Goal: Task Accomplishment & Management: Manage account settings

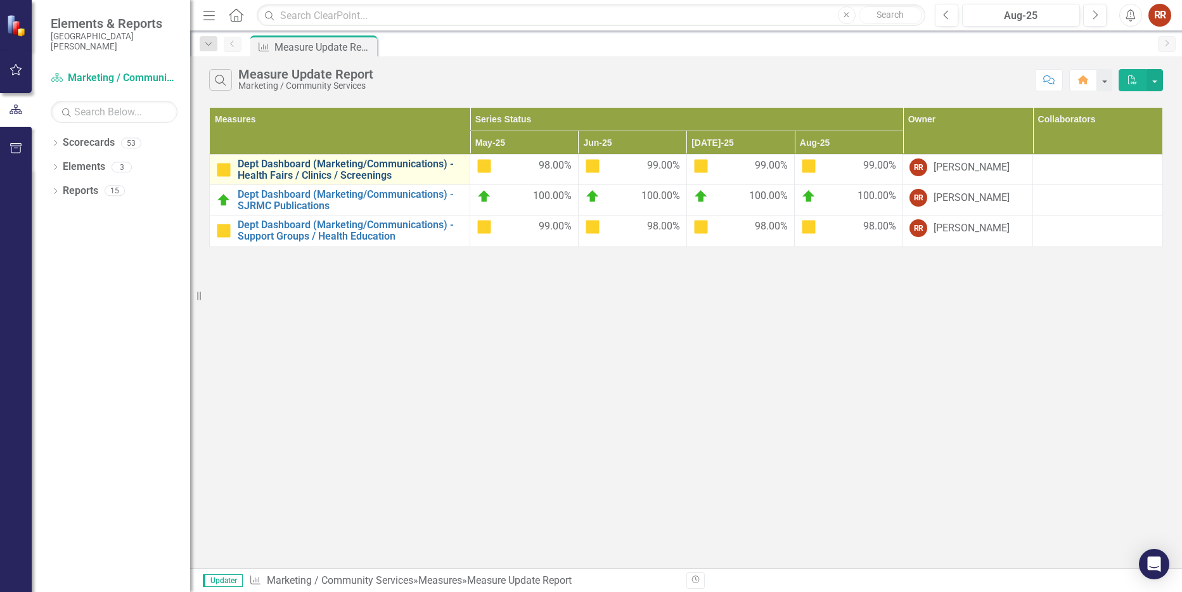
click at [312, 165] on link "Dept Dashboard (Marketing/Communications) - Health Fairs / Clinics / Screenings" at bounding box center [351, 169] width 226 height 22
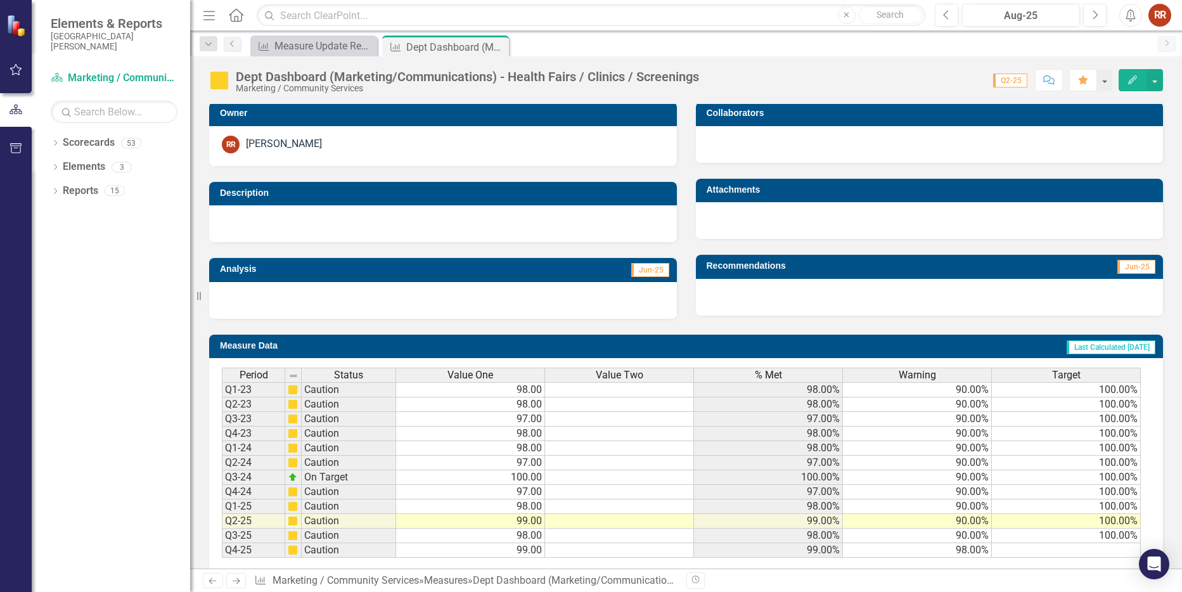
scroll to position [274, 0]
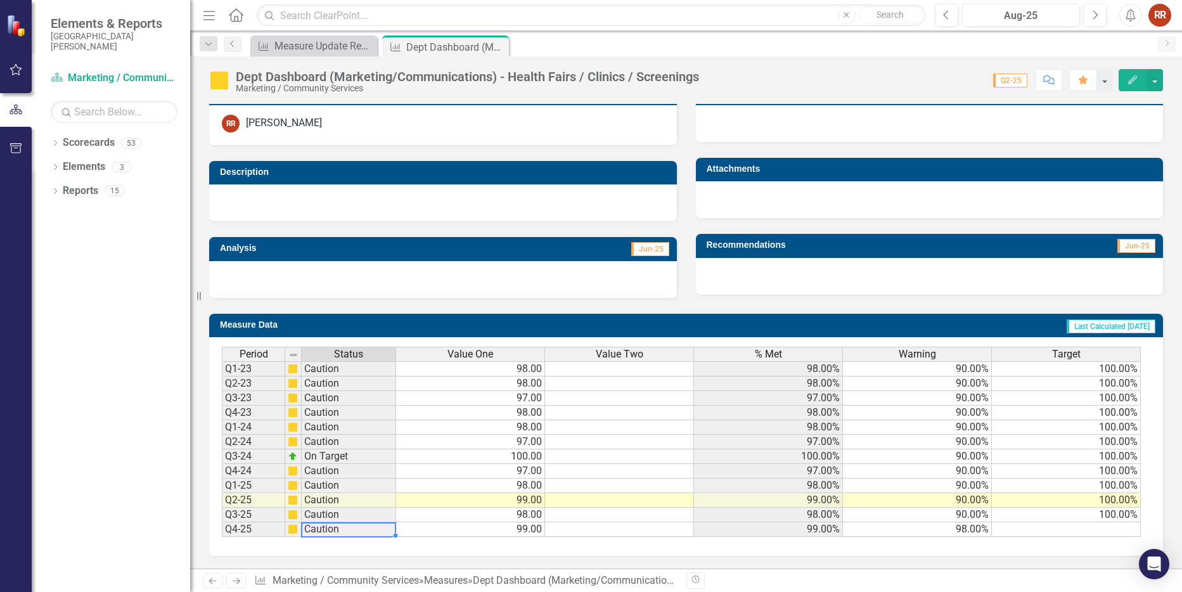
click at [311, 534] on td "Caution" at bounding box center [349, 529] width 94 height 15
click at [1055, 525] on td at bounding box center [1066, 529] width 149 height 15
click at [1035, 527] on td at bounding box center [1066, 529] width 149 height 15
click at [997, 532] on td at bounding box center [1066, 529] width 149 height 15
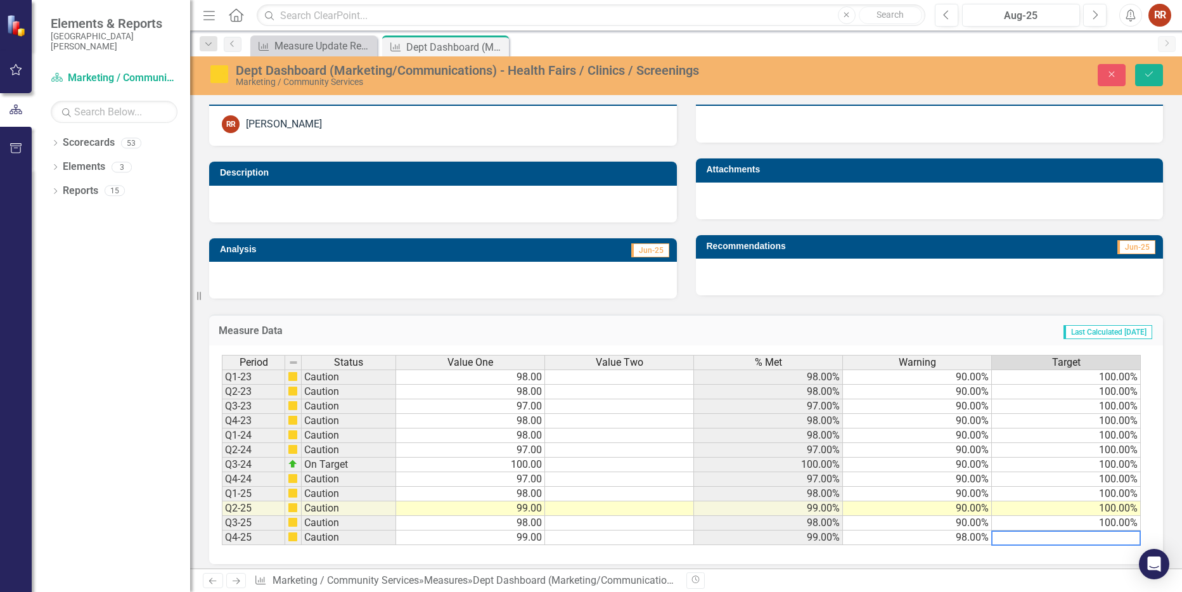
scroll to position [0, 0]
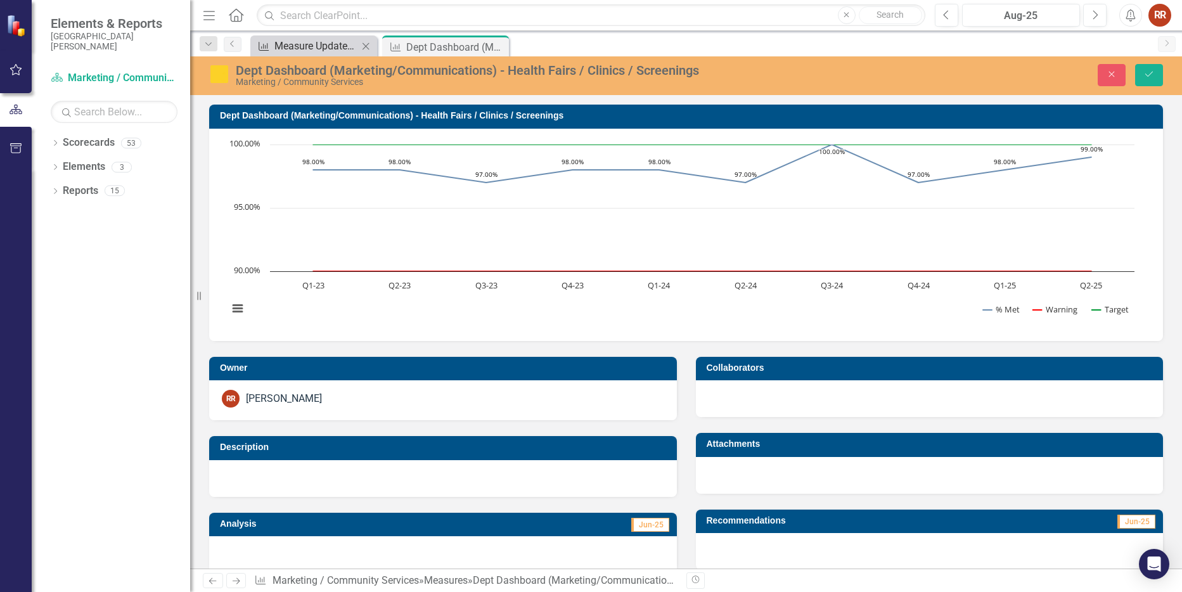
click at [325, 50] on div "Measure Update Report" at bounding box center [316, 46] width 84 height 16
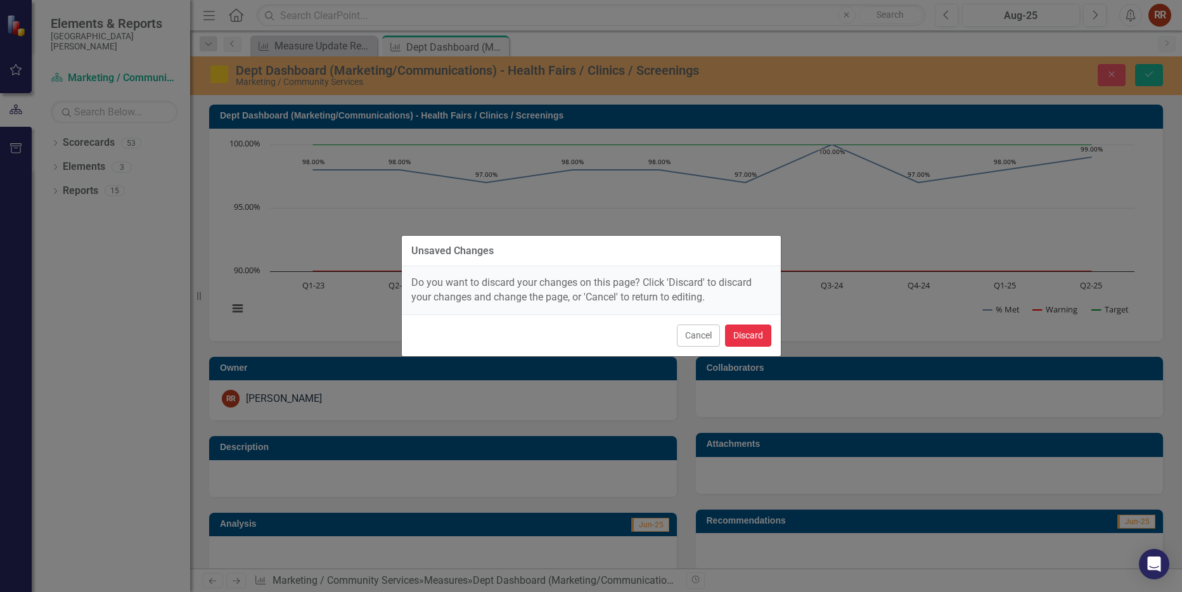
click at [746, 330] on button "Discard" at bounding box center [748, 336] width 46 height 22
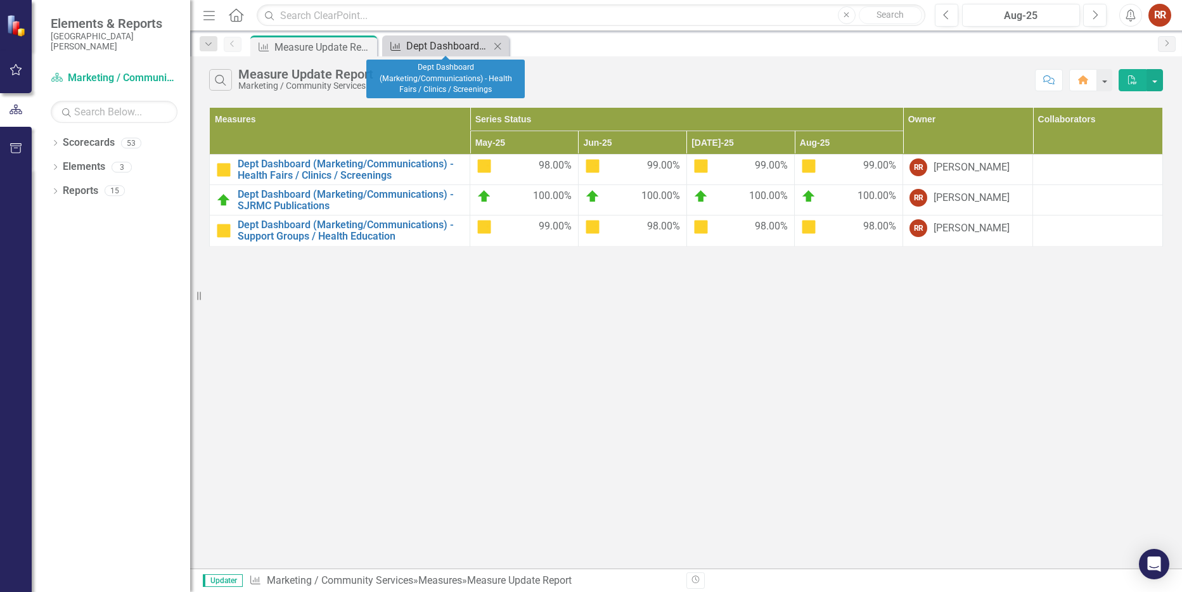
click at [439, 48] on div "Dept Dashboard (Marketing/Communications) - Health Fairs / Clinics / Screenings" at bounding box center [448, 46] width 84 height 16
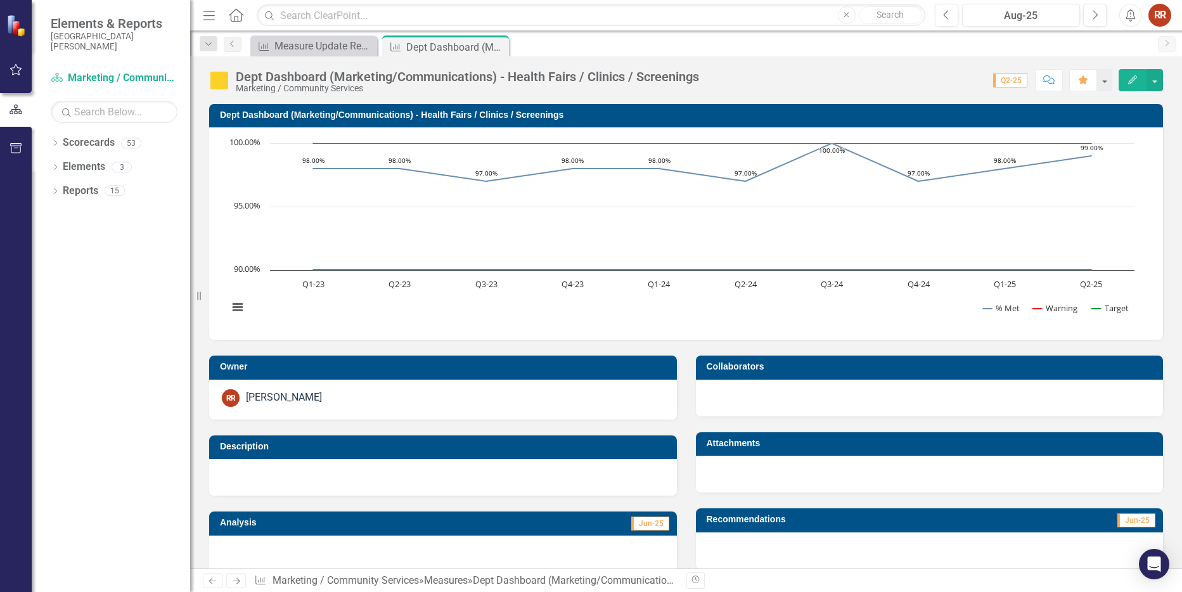
scroll to position [274, 0]
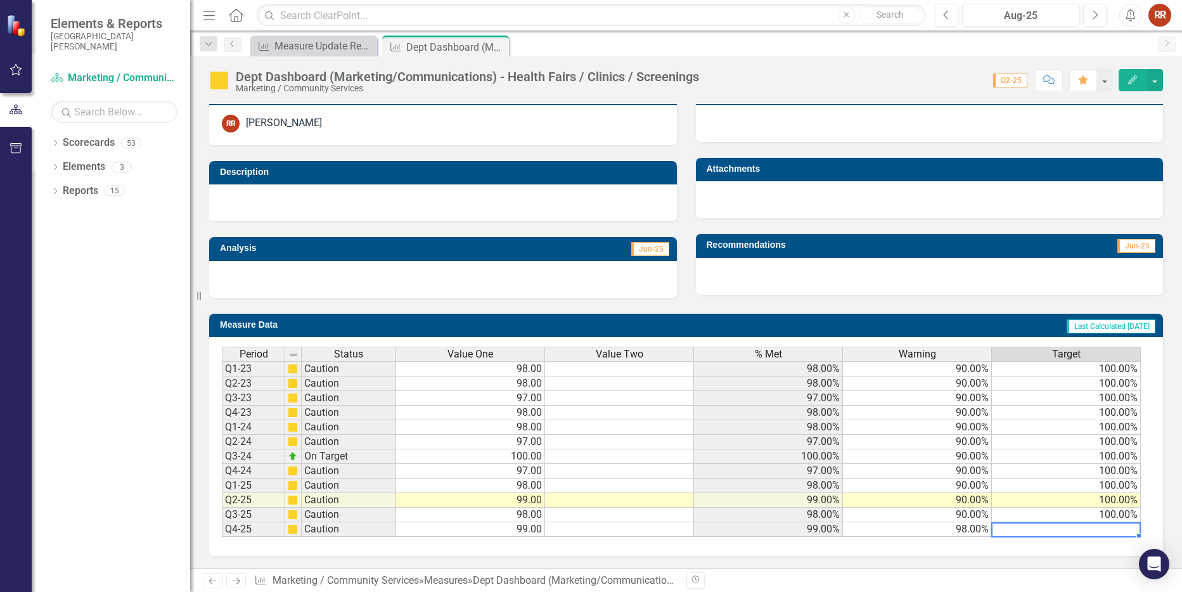
click at [1031, 528] on td at bounding box center [1066, 529] width 149 height 15
click at [1032, 527] on td at bounding box center [1066, 529] width 149 height 15
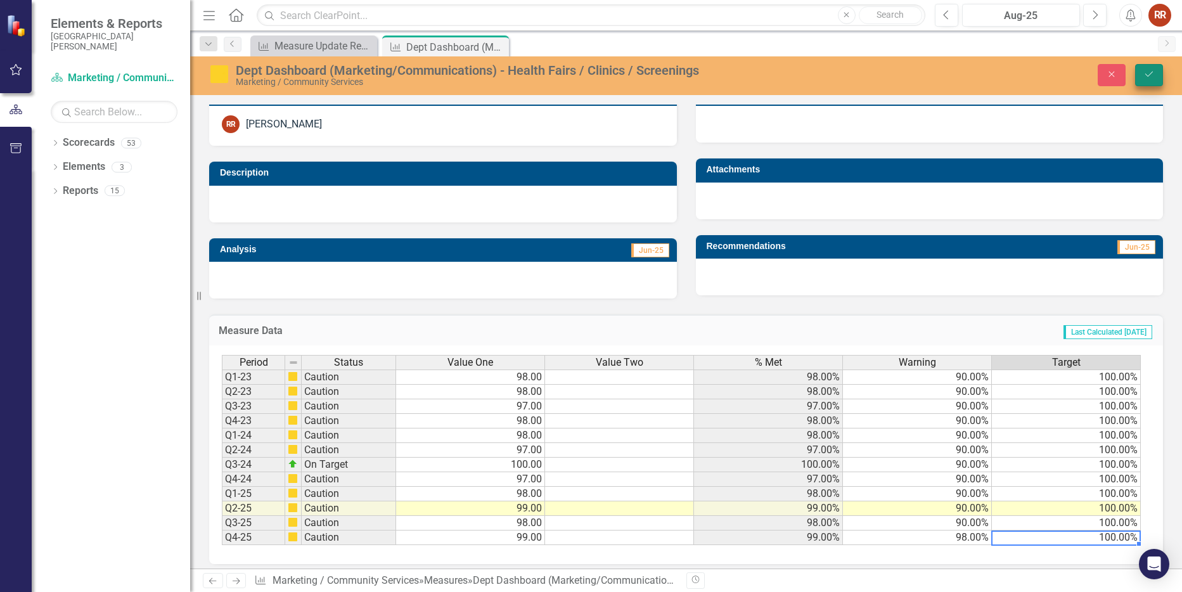
type textarea "100"
drag, startPoint x: 1160, startPoint y: 76, endPoint x: 868, endPoint y: 148, distance: 301.0
click at [1157, 74] on button "Save" at bounding box center [1149, 75] width 28 height 22
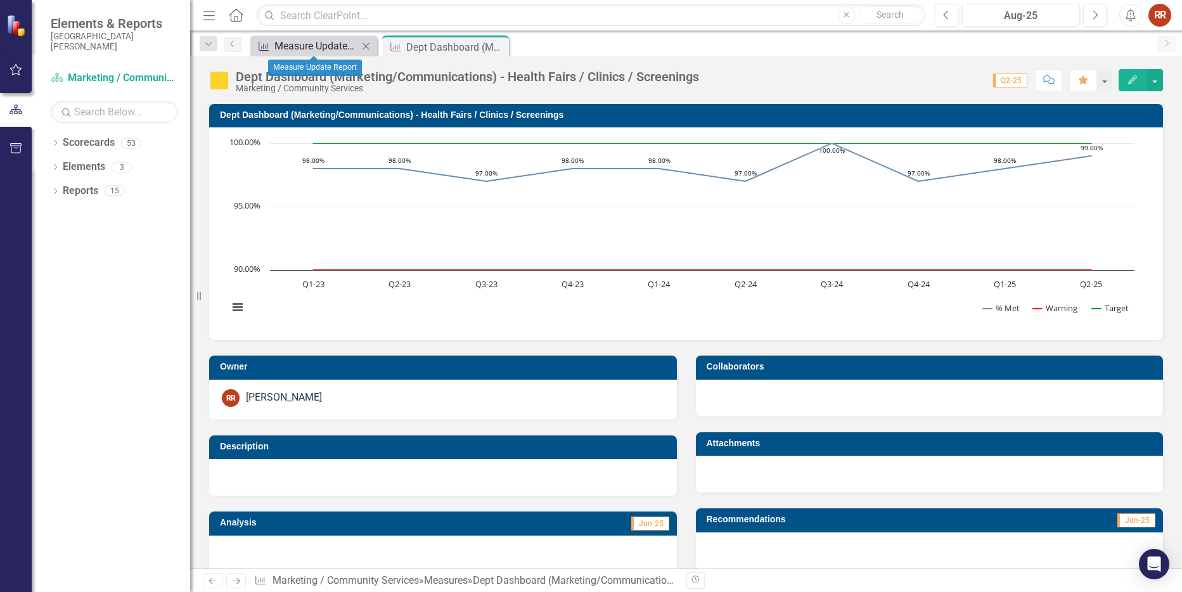
click at [319, 44] on div "Measure Update Report" at bounding box center [316, 46] width 84 height 16
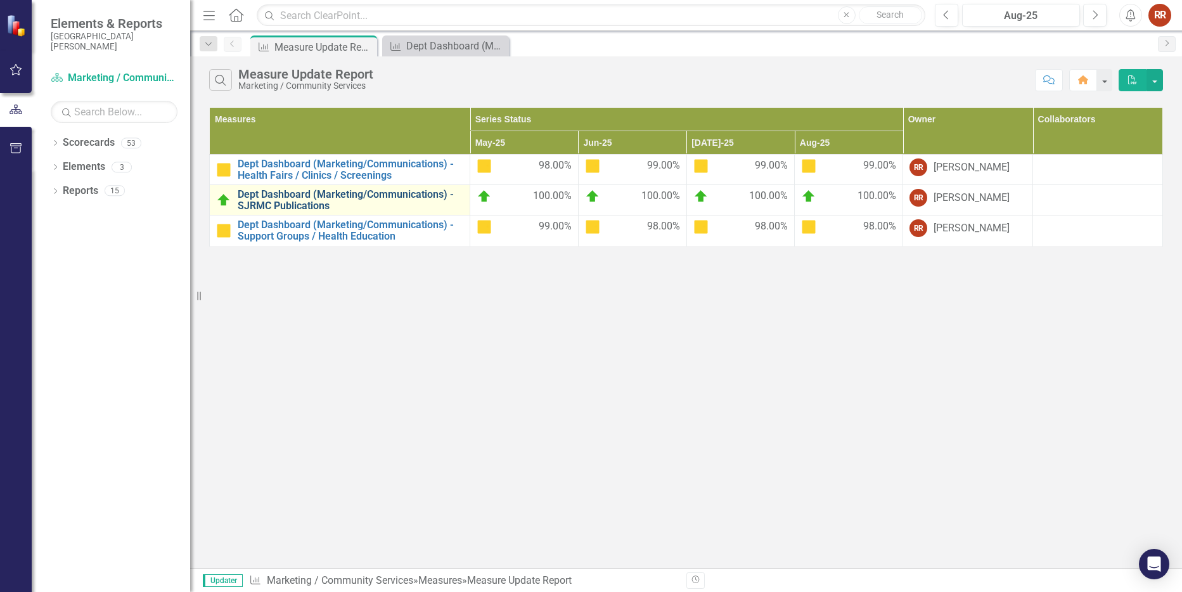
click at [332, 191] on link "Dept Dashboard (Marketing/Communications) - SJRMC Publications" at bounding box center [351, 200] width 226 height 22
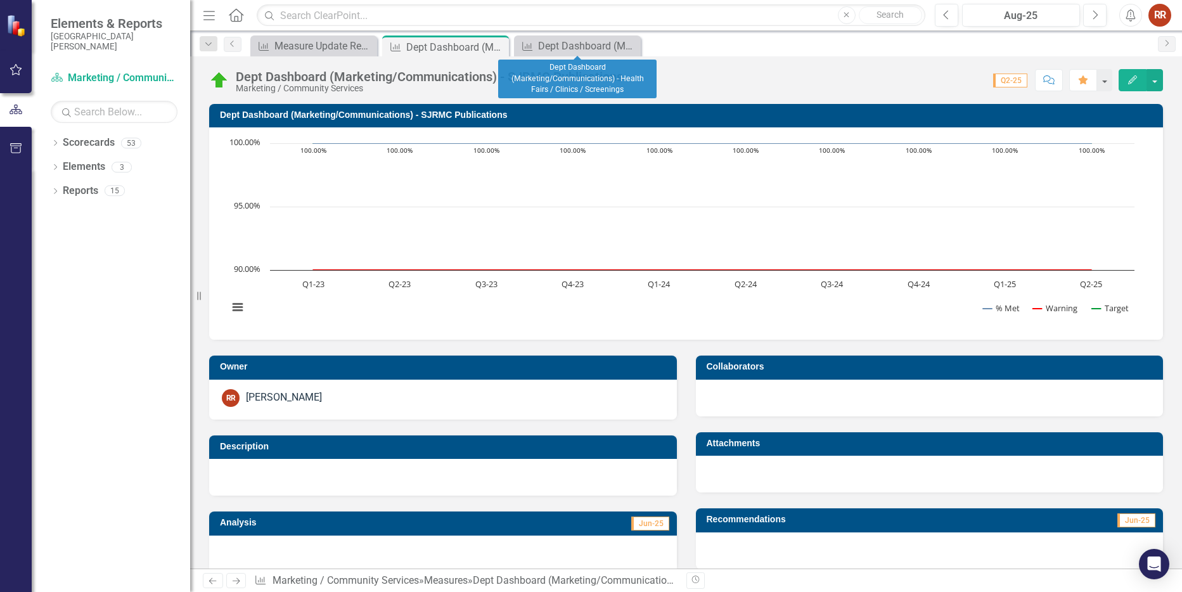
drag, startPoint x: 629, startPoint y: 46, endPoint x: 312, endPoint y: 58, distance: 317.2
click at [0, 0] on icon "Close" at bounding box center [0, 0] width 0 height 0
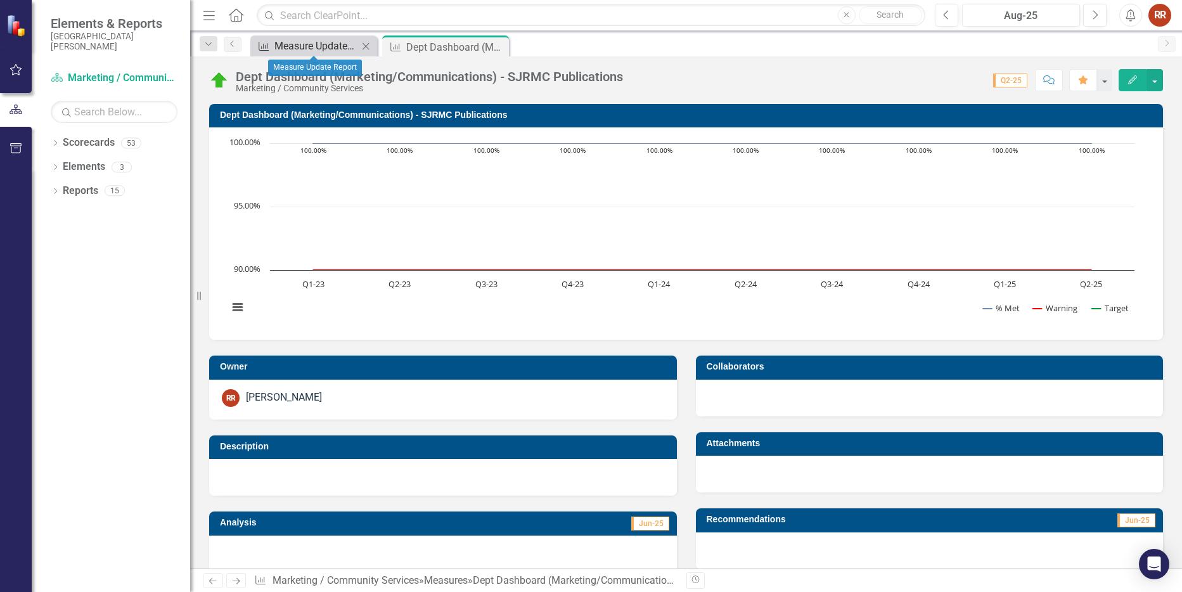
click at [280, 46] on div "Measure Update Report" at bounding box center [316, 46] width 84 height 16
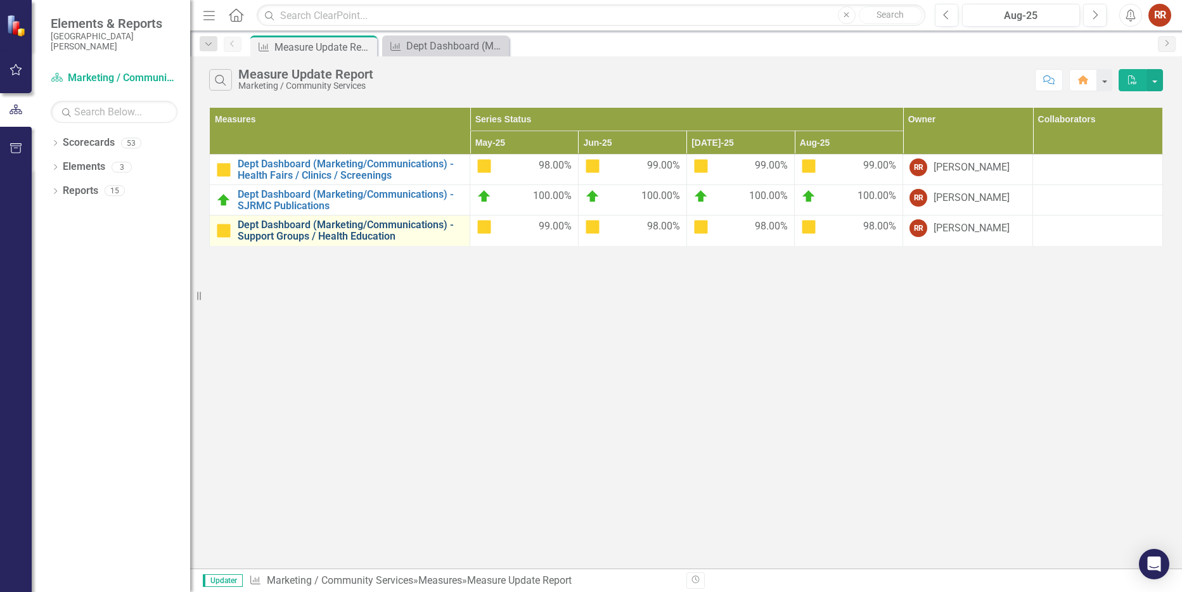
click at [308, 219] on link "Dept Dashboard (Marketing/Communications) - Support Groups / Health Education" at bounding box center [351, 230] width 226 height 22
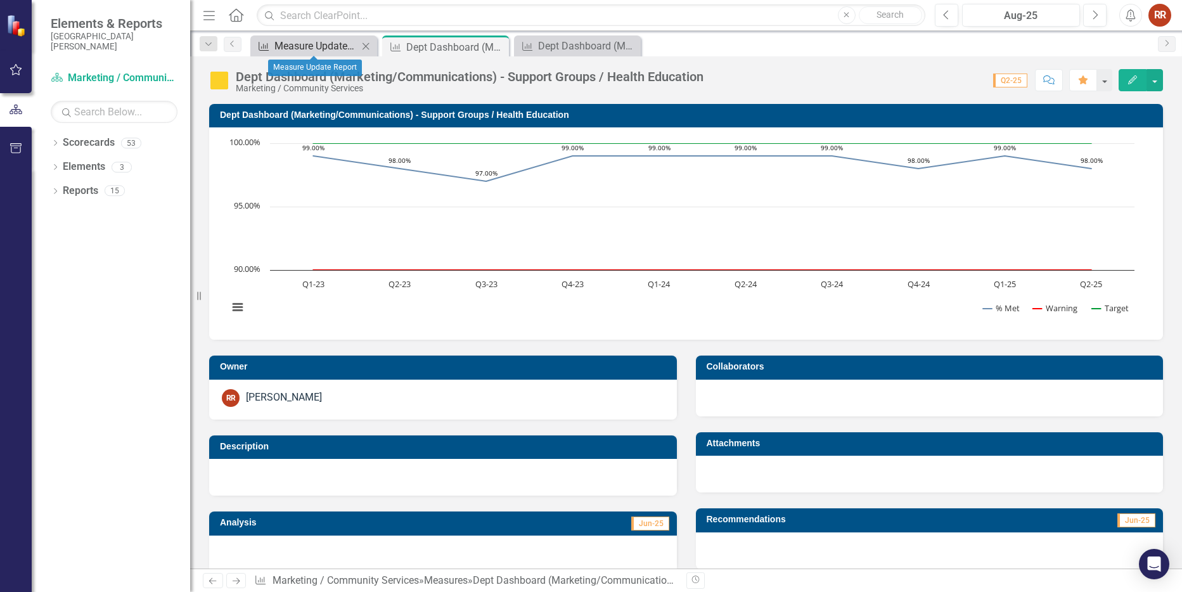
click at [327, 42] on div "Measure Update Report" at bounding box center [316, 46] width 84 height 16
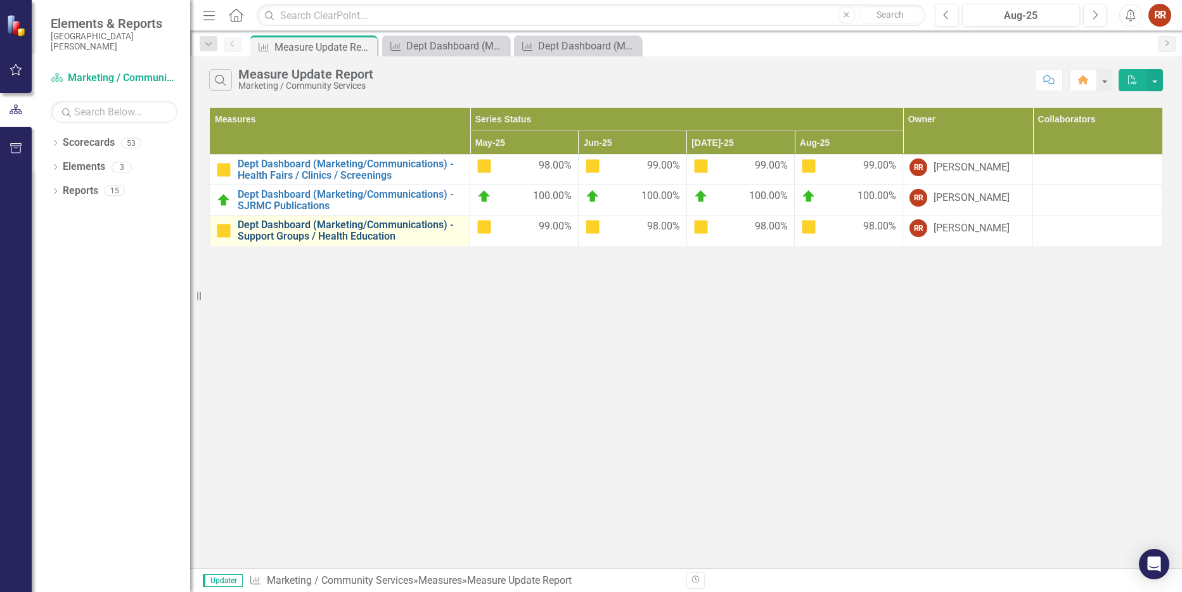
click at [376, 230] on link "Dept Dashboard (Marketing/Communications) - Support Groups / Health Education" at bounding box center [351, 230] width 226 height 22
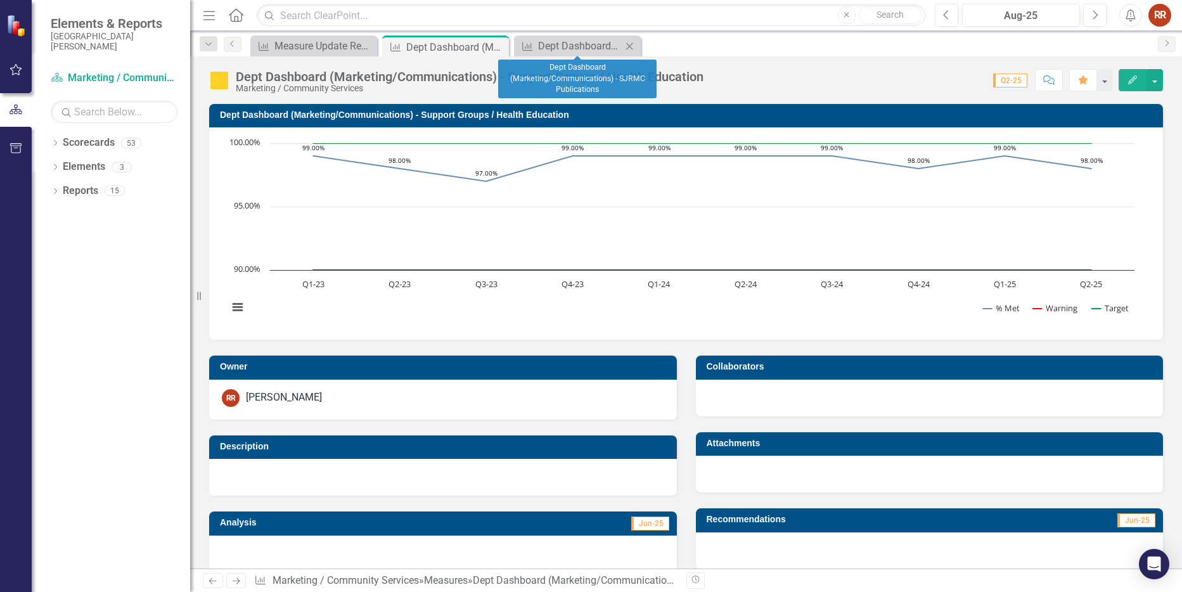
click at [627, 41] on icon "Close" at bounding box center [629, 46] width 13 height 10
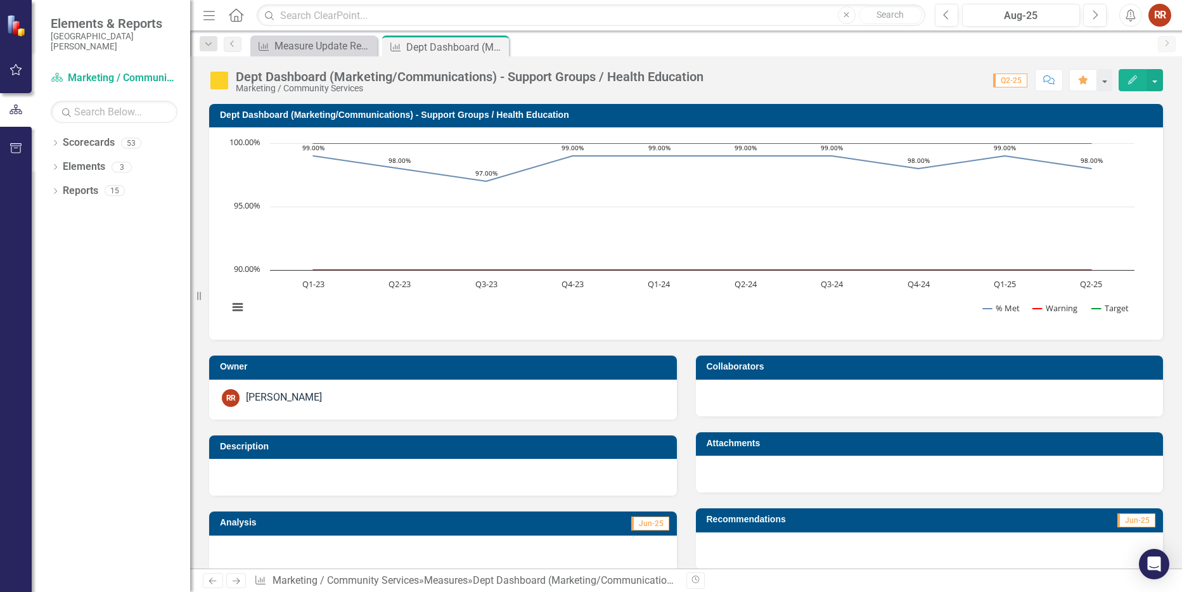
drag, startPoint x: 494, startPoint y: 48, endPoint x: 422, endPoint y: 50, distance: 72.9
click at [0, 0] on icon "Close" at bounding box center [0, 0] width 0 height 0
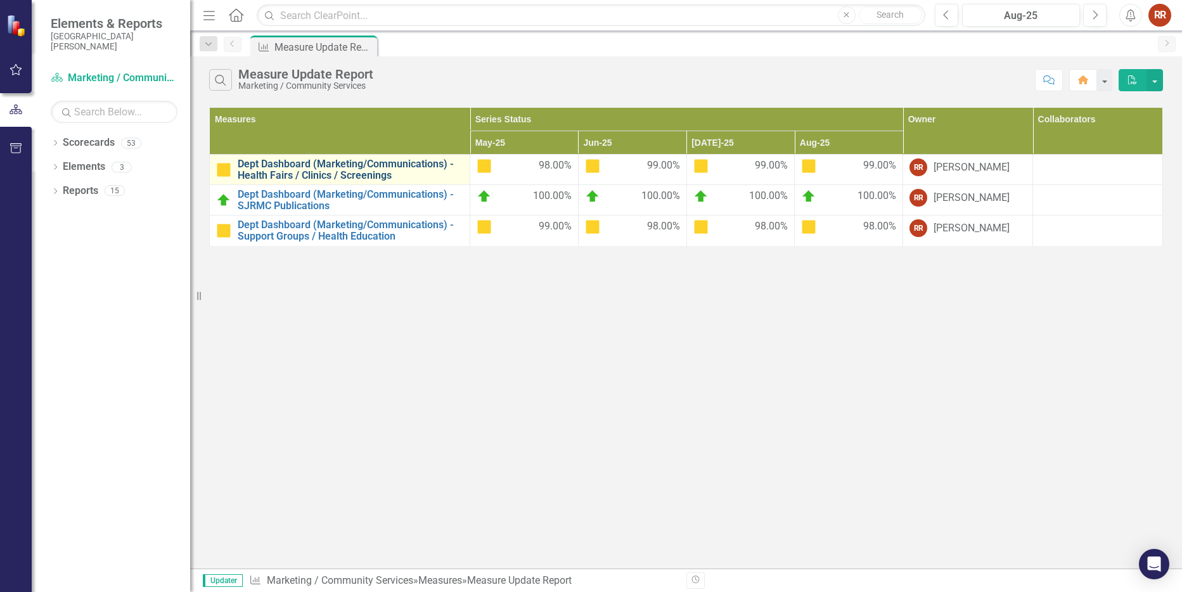
click at [342, 169] on link "Dept Dashboard (Marketing/Communications) - Health Fairs / Clinics / Screenings" at bounding box center [351, 169] width 226 height 22
